Goal: Information Seeking & Learning: Learn about a topic

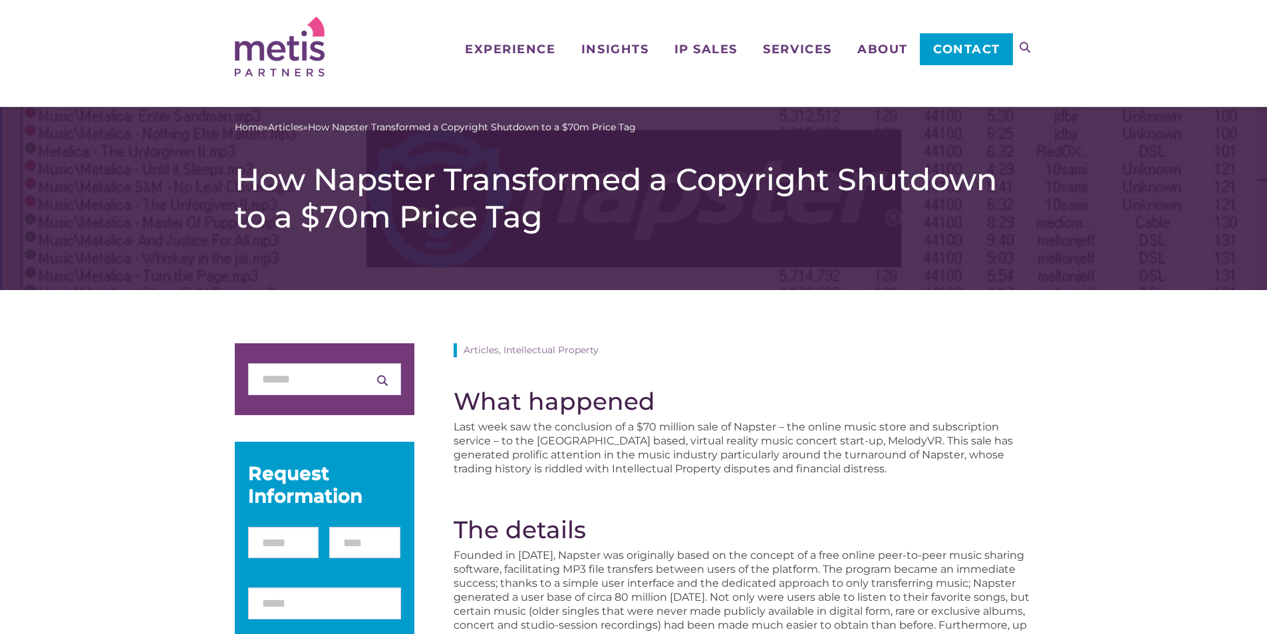
click at [463, 179] on h1 "How Napster Transformed a Copyright Shutdown to a $70m Price Tag" at bounding box center [634, 198] width 798 height 75
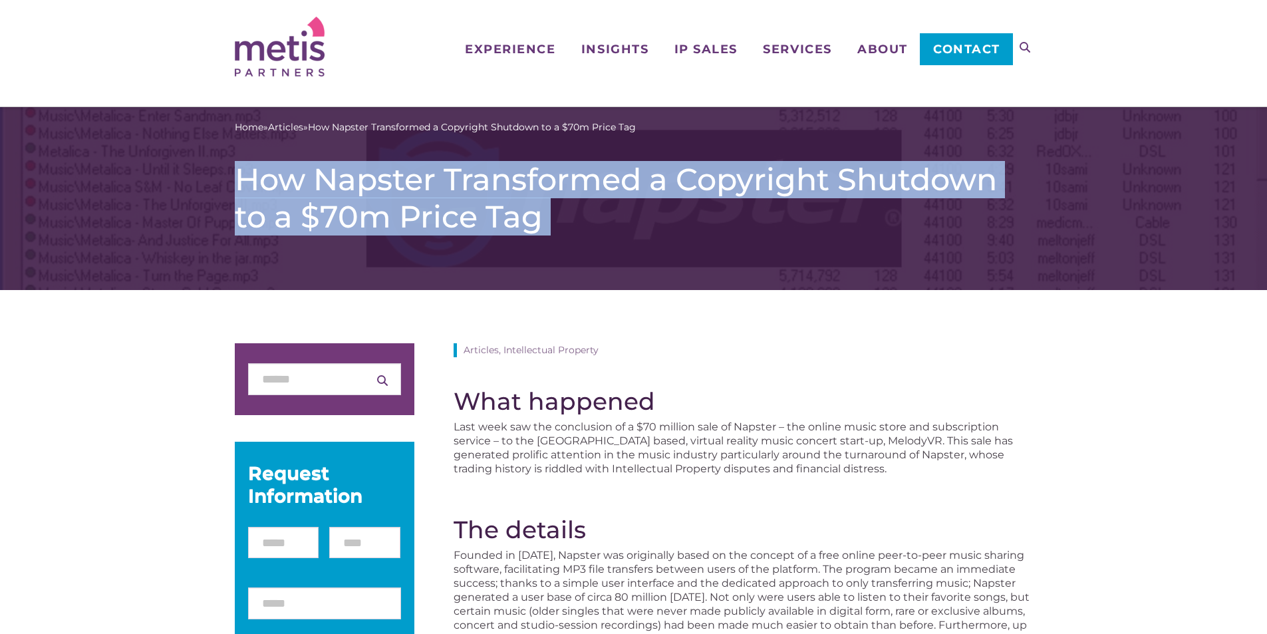
click at [463, 179] on h1 "How Napster Transformed a Copyright Shutdown to a $70m Price Tag" at bounding box center [634, 198] width 798 height 75
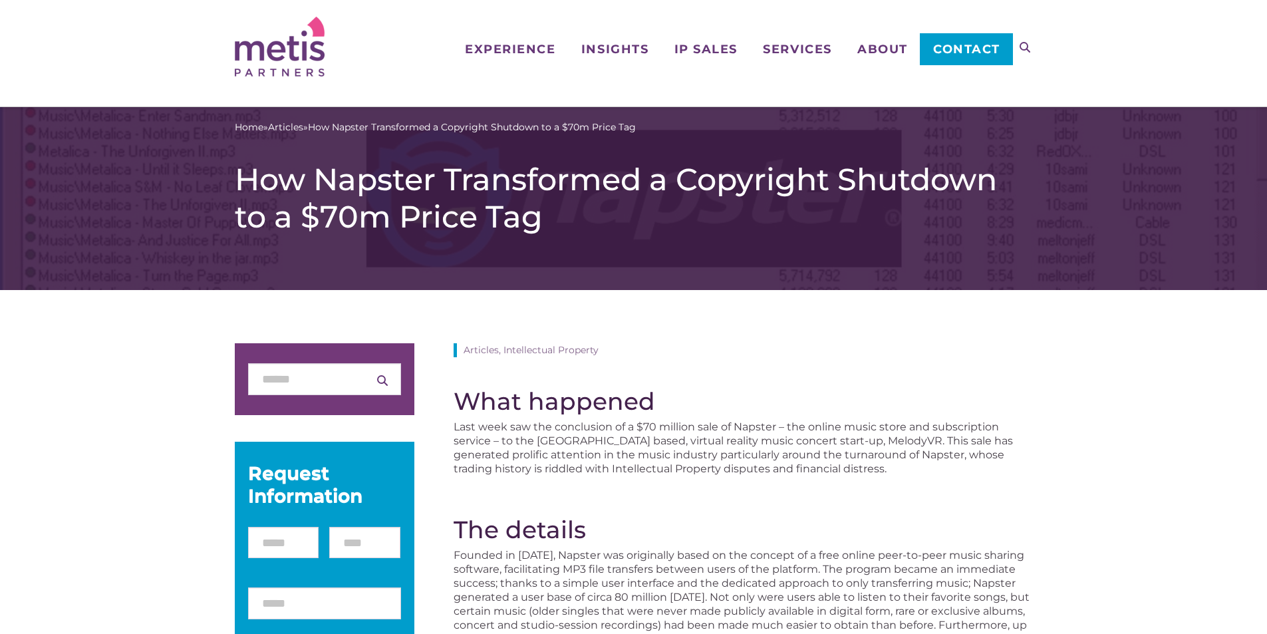
drag, startPoint x: 717, startPoint y: 328, endPoint x: 726, endPoint y: 324, distance: 9.5
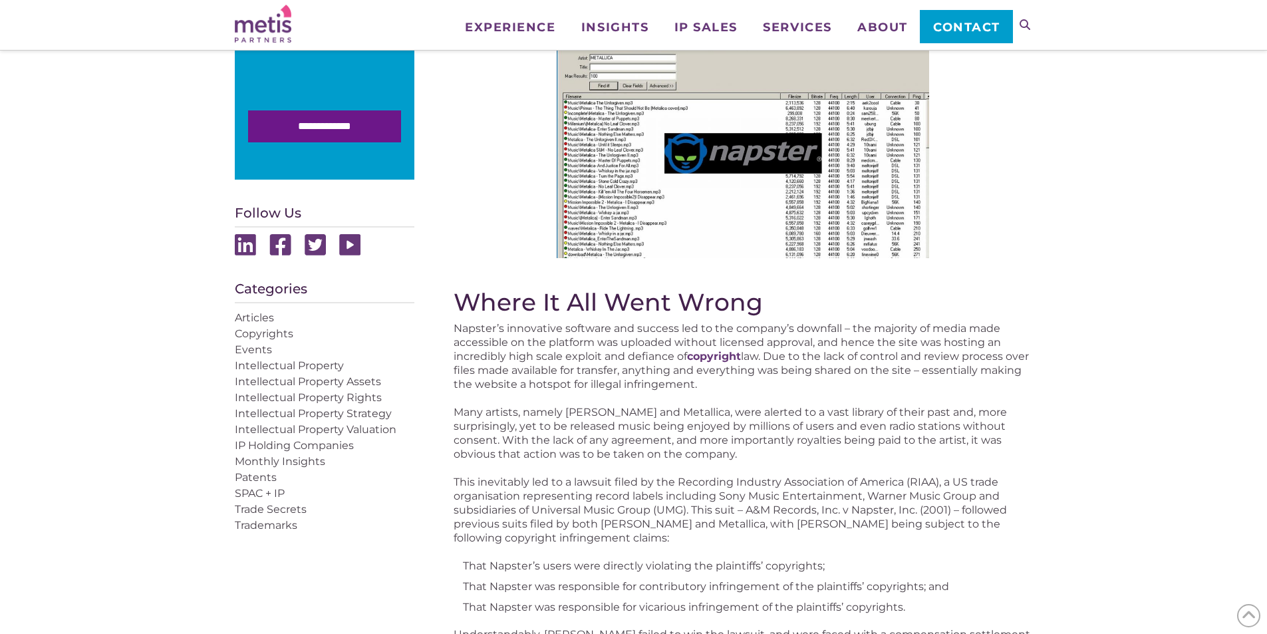
scroll to position [466, 0]
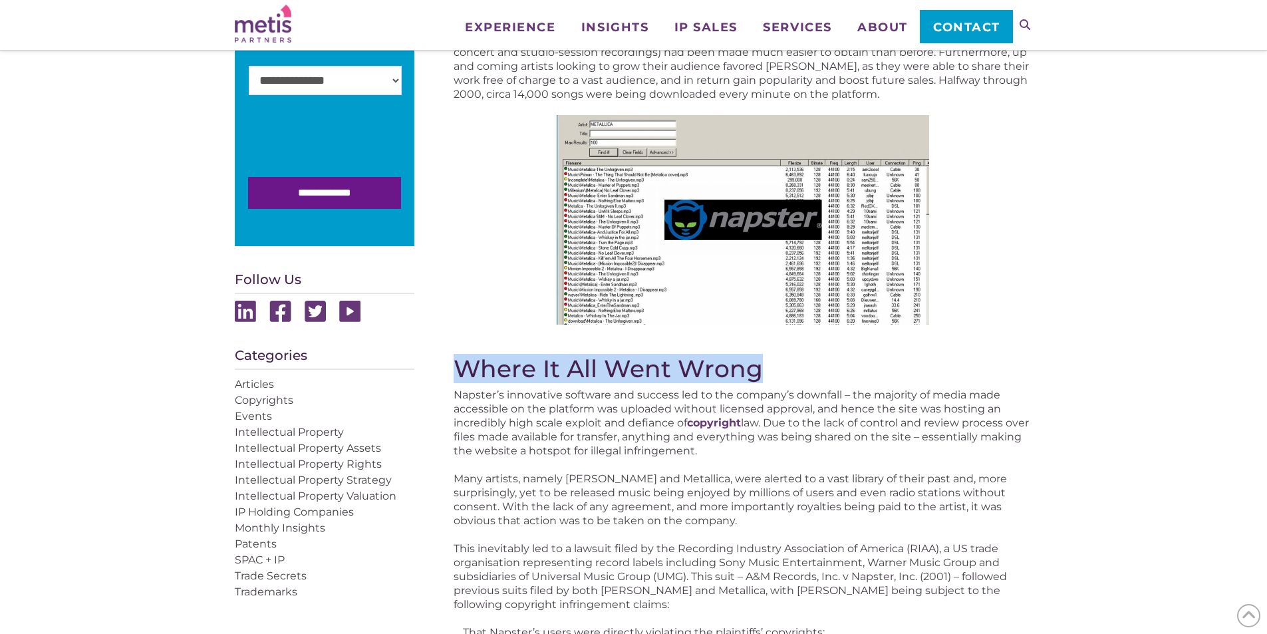
drag, startPoint x: 461, startPoint y: 366, endPoint x: 794, endPoint y: 355, distance: 332.8
click at [794, 355] on h2 "Where It All Went Wrong" at bounding box center [743, 369] width 579 height 28
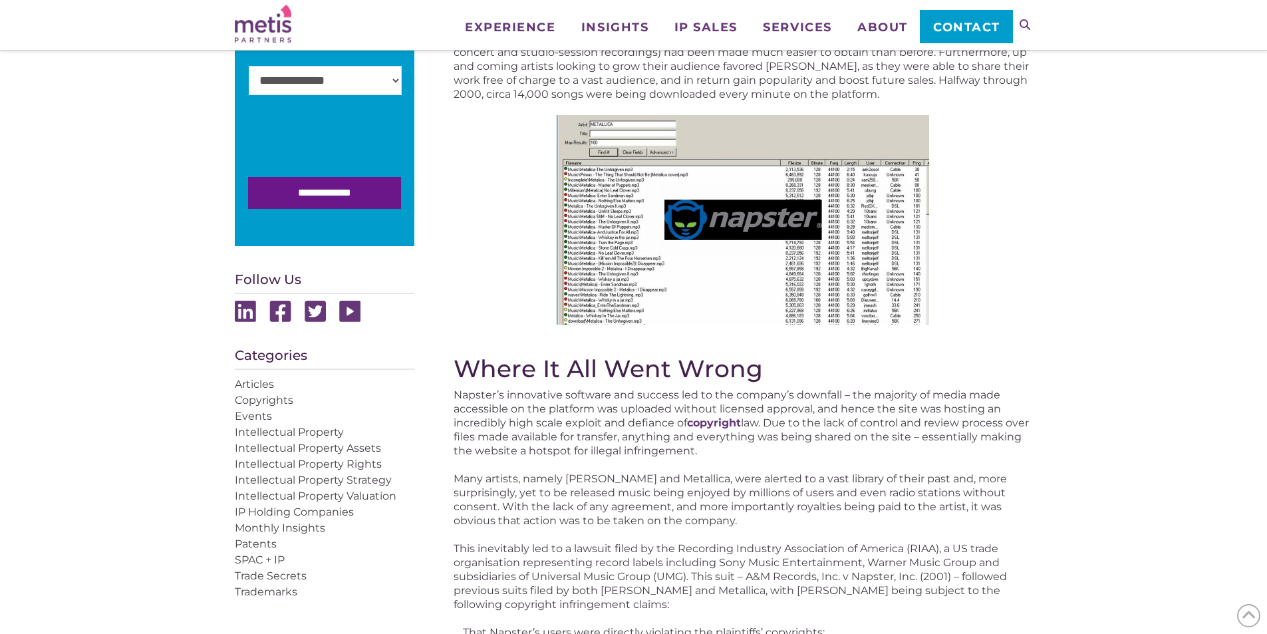
click at [1018, 295] on div at bounding box center [743, 220] width 579 height 210
drag, startPoint x: 458, startPoint y: 367, endPoint x: 651, endPoint y: 367, distance: 192.9
click at [651, 367] on h2 "Where It All Went Wrong" at bounding box center [743, 369] width 579 height 28
click at [738, 353] on div "What happened Last week saw the conclusion of a $70 million sale of Napster – t…" at bounding box center [743, 585] width 579 height 1542
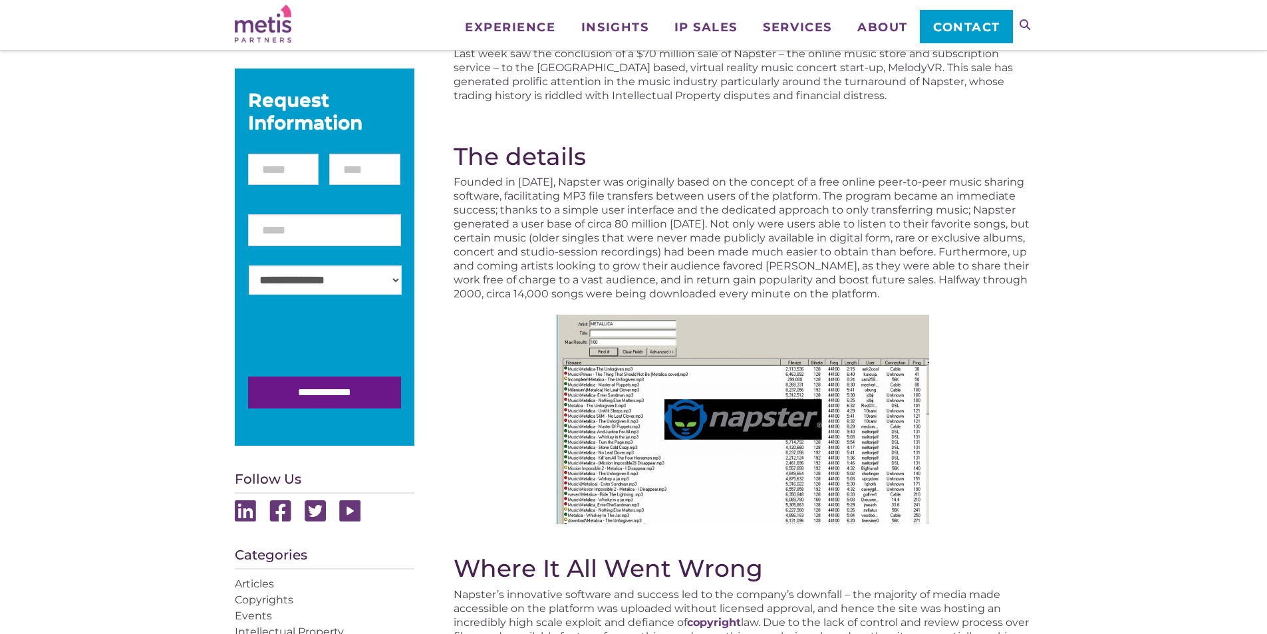
scroll to position [333, 0]
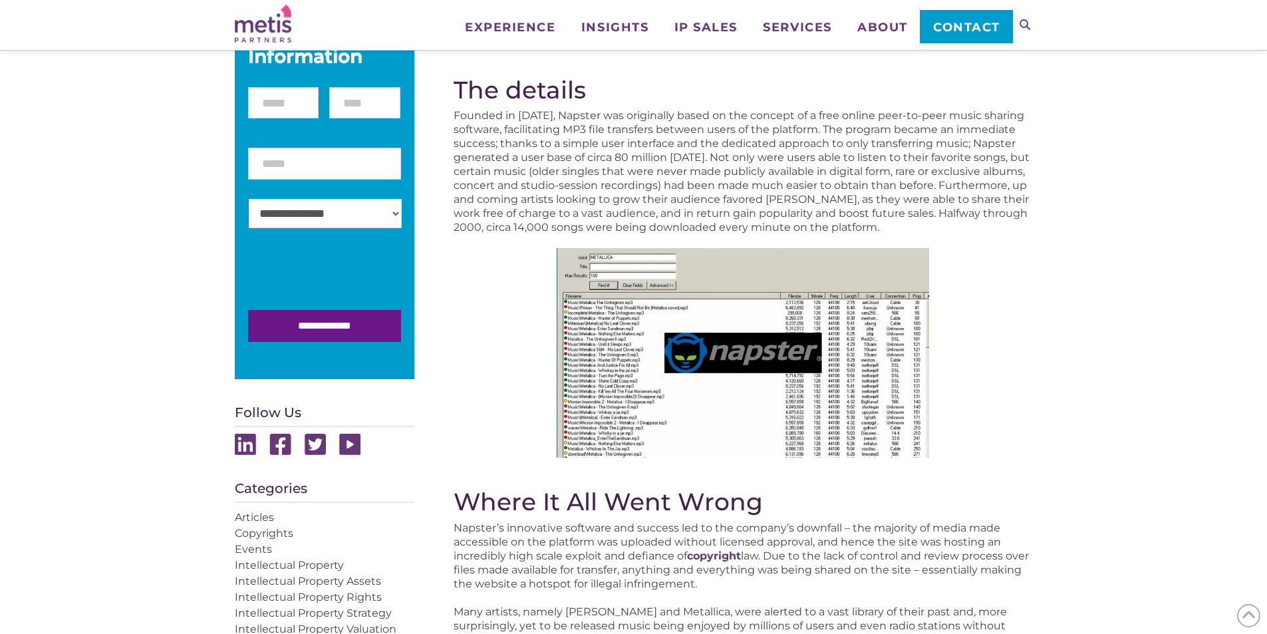
click at [759, 224] on p "Founded in [DATE], Napster was originally based on the concept of a free online…" at bounding box center [743, 171] width 579 height 126
click at [619, 226] on p "Founded in [DATE], Napster was originally based on the concept of a free online…" at bounding box center [743, 171] width 579 height 126
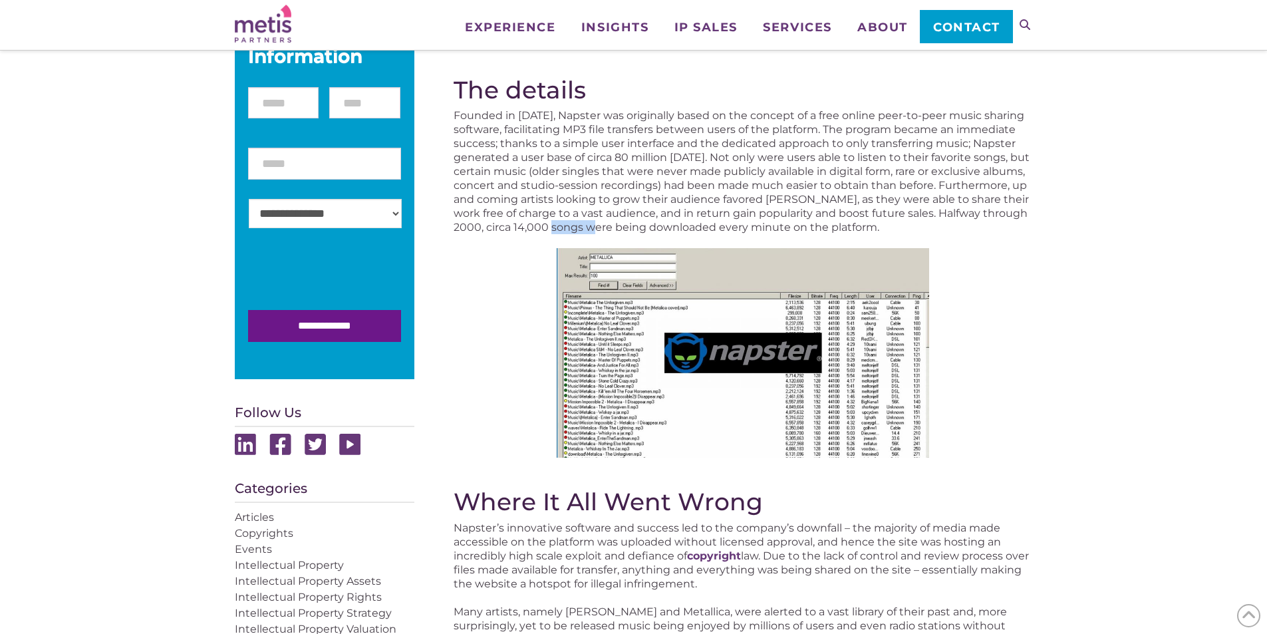
click at [619, 226] on p "Founded in [DATE], Napster was originally based on the concept of a free online…" at bounding box center [743, 171] width 579 height 126
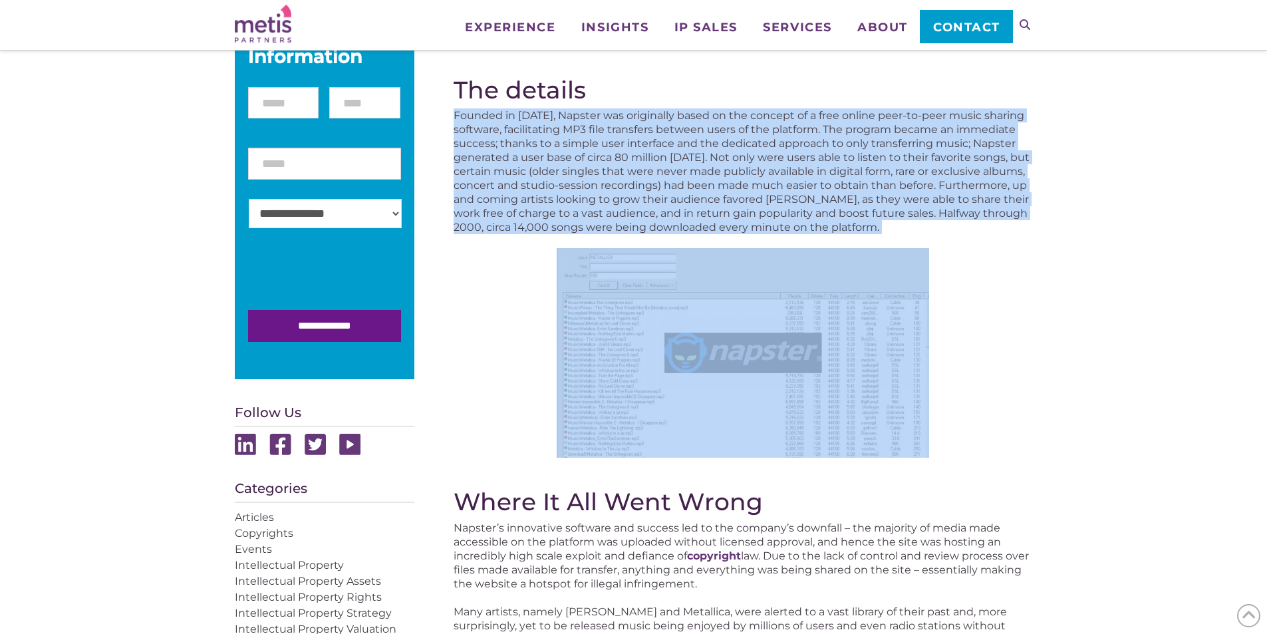
click at [646, 230] on p "Founded in [DATE], Napster was originally based on the concept of a free online…" at bounding box center [743, 171] width 579 height 126
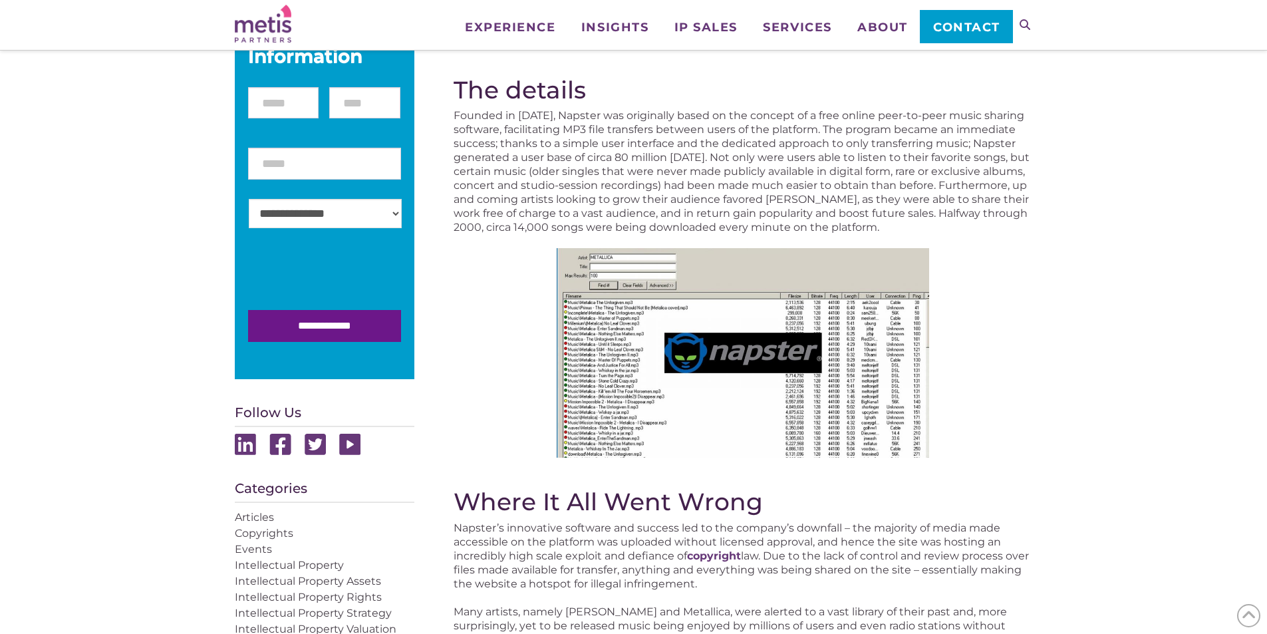
click at [623, 225] on p "Founded in [DATE], Napster was originally based on the concept of a free online…" at bounding box center [743, 171] width 579 height 126
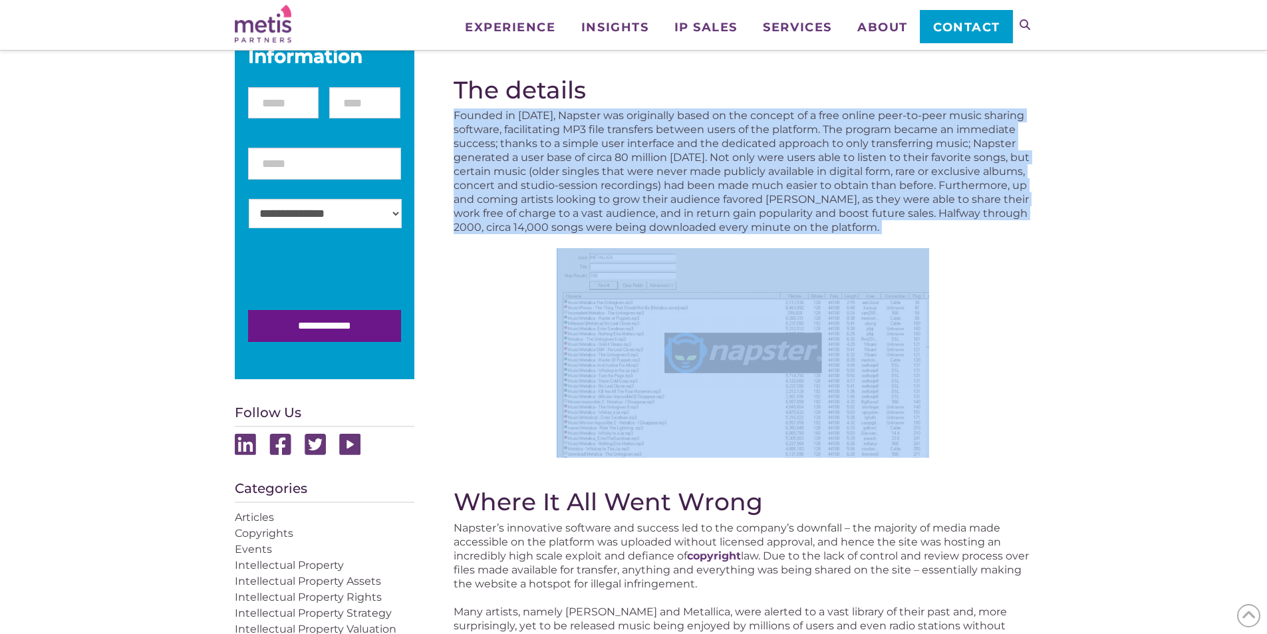
click at [671, 225] on p "Founded in [DATE], Napster was originally based on the concept of a free online…" at bounding box center [743, 171] width 579 height 126
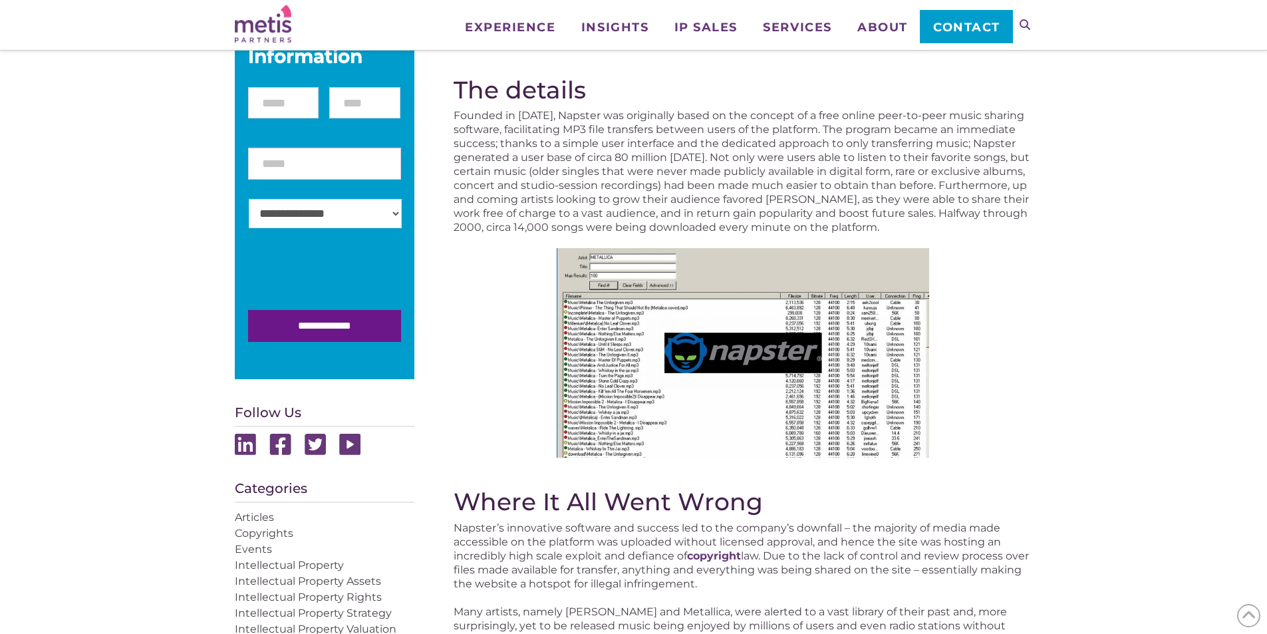
click at [754, 223] on p "Founded in [DATE], Napster was originally based on the concept of a free online…" at bounding box center [743, 171] width 579 height 126
click at [735, 226] on p "Founded in [DATE], Napster was originally based on the concept of a free online…" at bounding box center [743, 171] width 579 height 126
click at [848, 228] on p "Founded in [DATE], Napster was originally based on the concept of a free online…" at bounding box center [743, 171] width 579 height 126
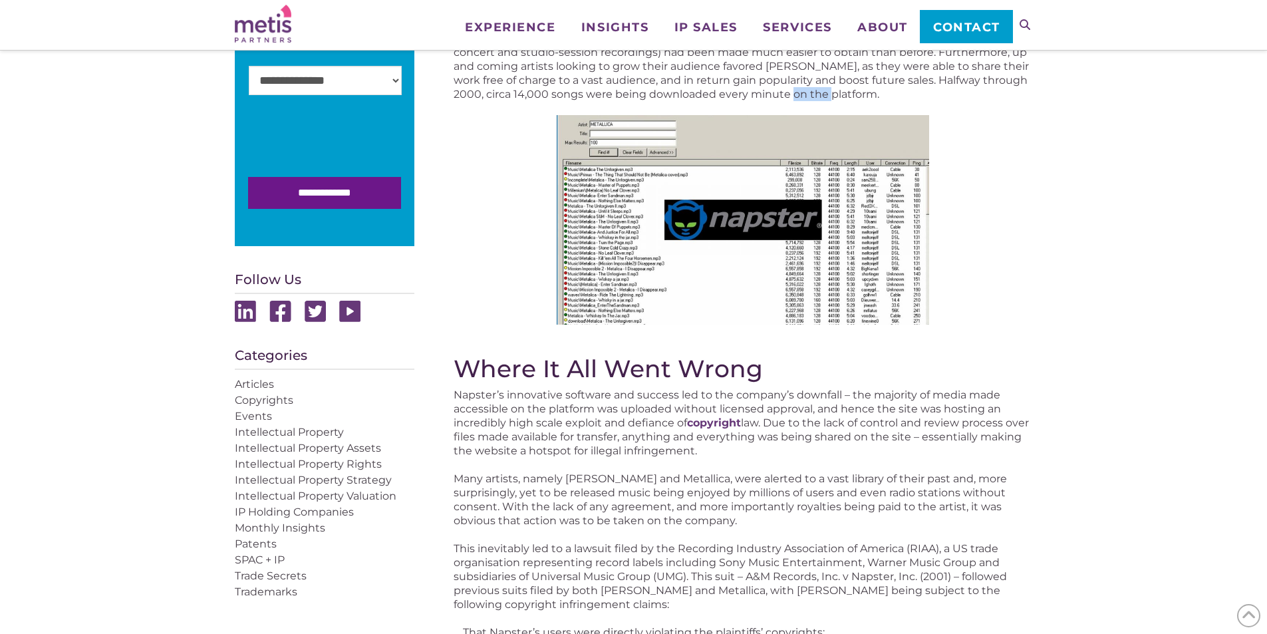
scroll to position [732, 0]
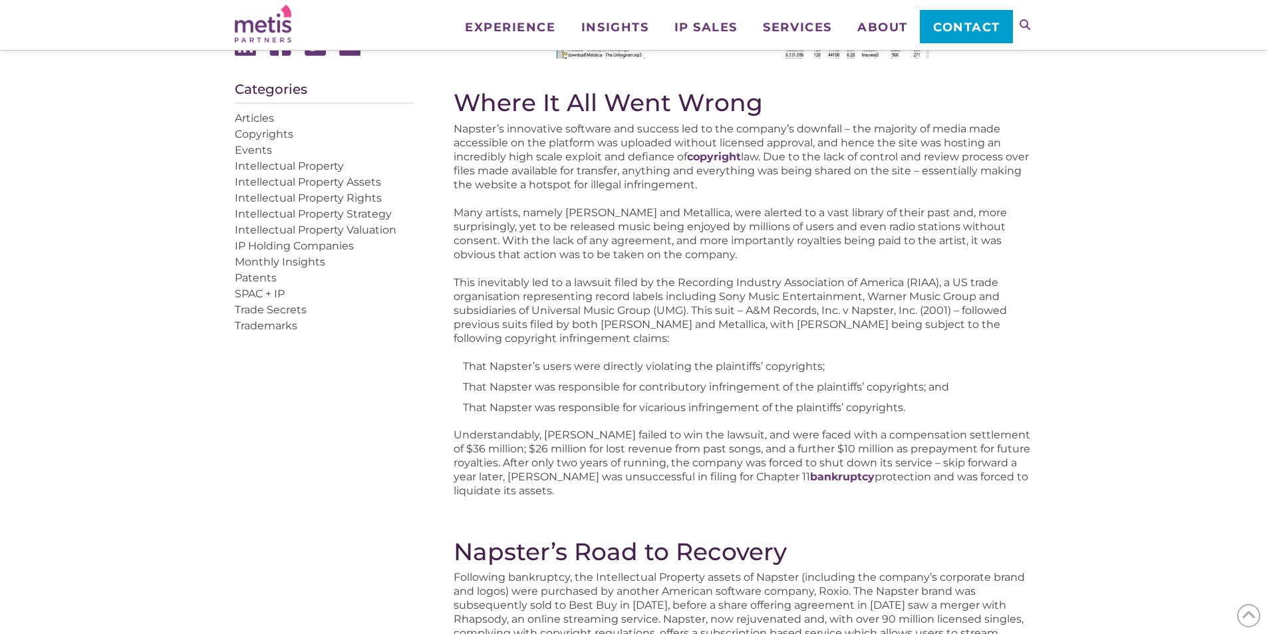
click at [739, 301] on p "This inevitably led to a lawsuit filed by the Recording Industry Association of…" at bounding box center [743, 310] width 579 height 70
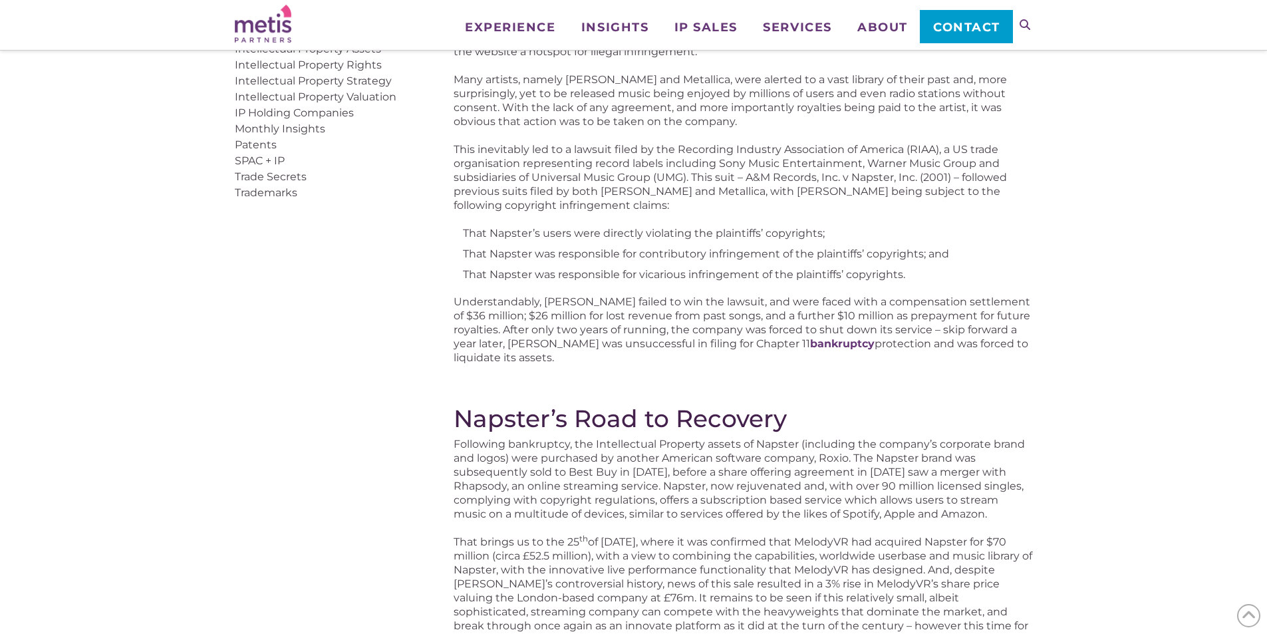
click at [647, 335] on p "Understandably, [PERSON_NAME] failed to win the lawsuit, and were faced with a …" at bounding box center [743, 330] width 579 height 70
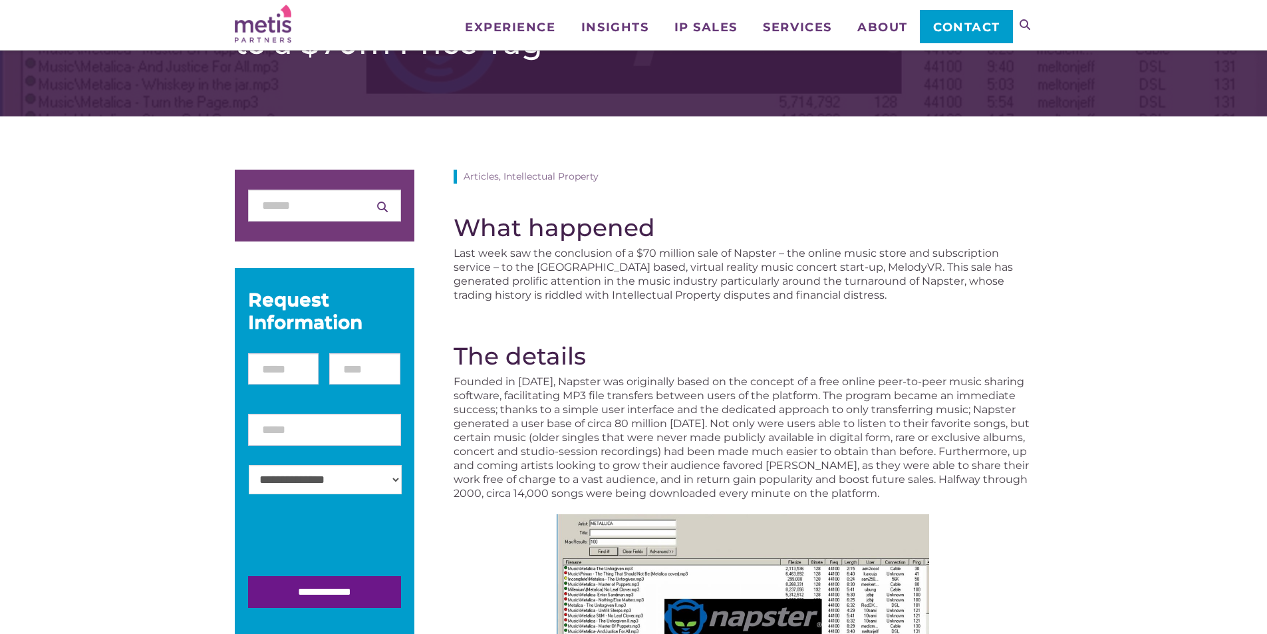
scroll to position [0, 0]
